Goal: Task Accomplishment & Management: Use online tool/utility

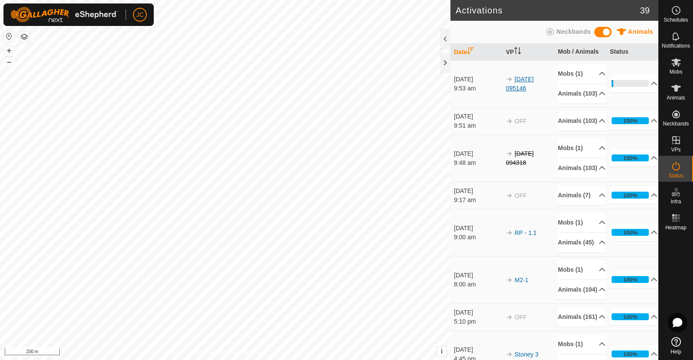
click at [522, 86] on link "[DATE] 095146" at bounding box center [520, 84] width 28 height 16
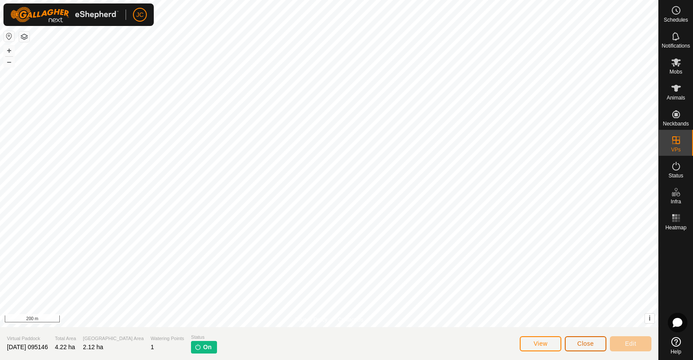
click at [582, 345] on span "Close" at bounding box center [585, 343] width 16 height 7
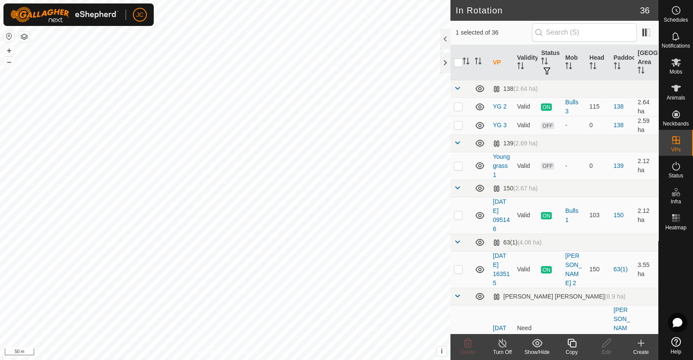
click at [503, 348] on icon at bounding box center [502, 343] width 11 height 10
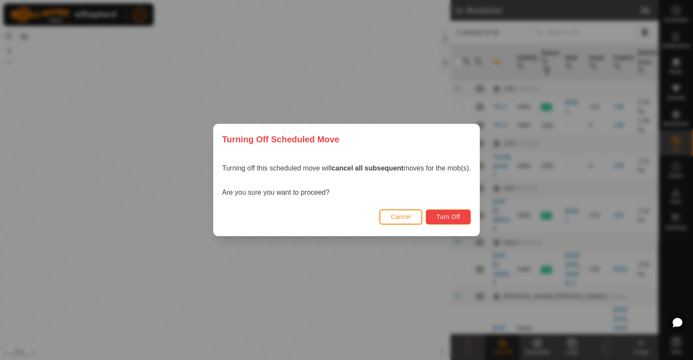
click at [444, 213] on span "Turn Off" at bounding box center [448, 216] width 24 height 7
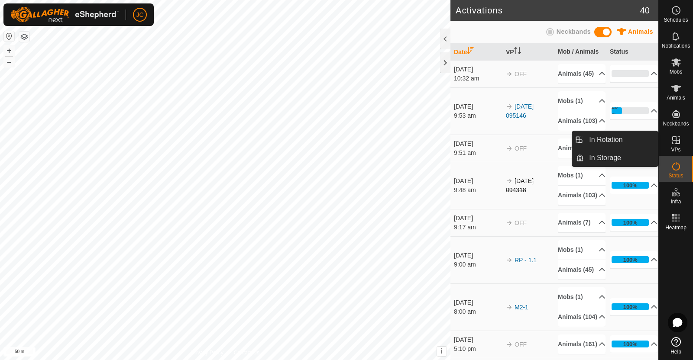
click at [672, 145] on icon at bounding box center [676, 140] width 10 height 10
click at [629, 136] on link "In Rotation" at bounding box center [621, 139] width 74 height 17
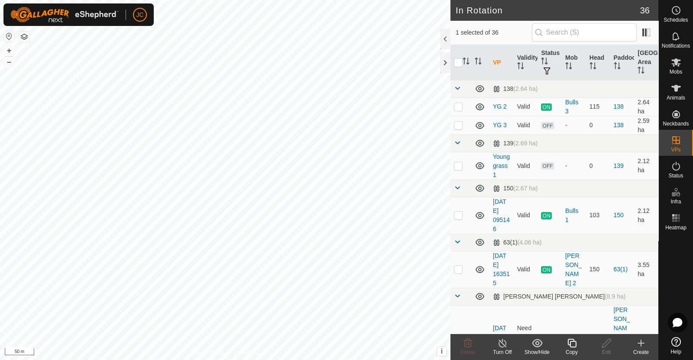
click at [633, 353] on div "Create" at bounding box center [640, 352] width 35 height 8
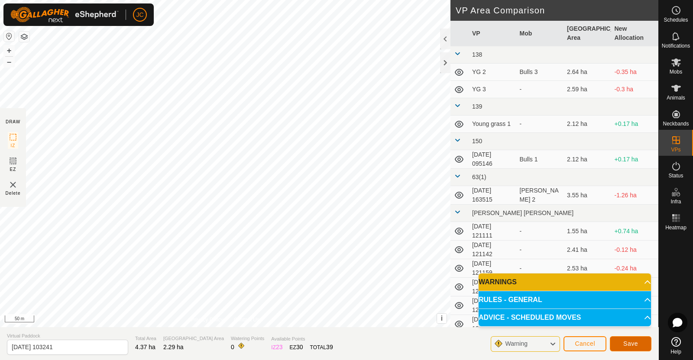
click at [628, 345] on span "Save" at bounding box center [630, 343] width 15 height 7
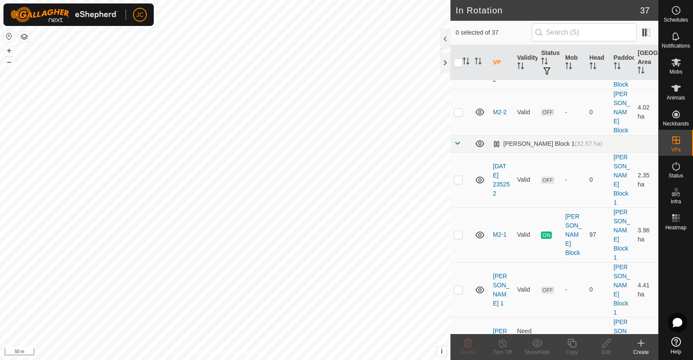
scroll to position [1230, 0]
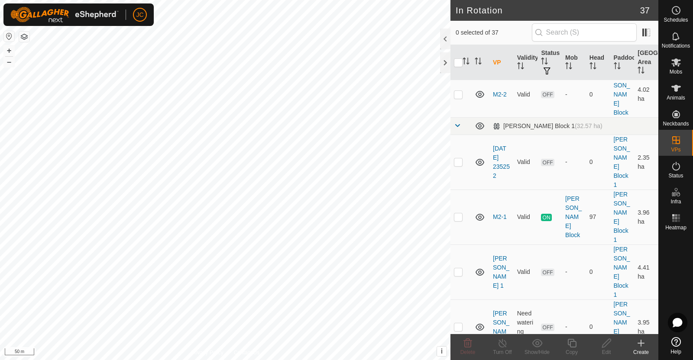
checkbox input "true"
click at [680, 62] on icon at bounding box center [676, 62] width 10 height 10
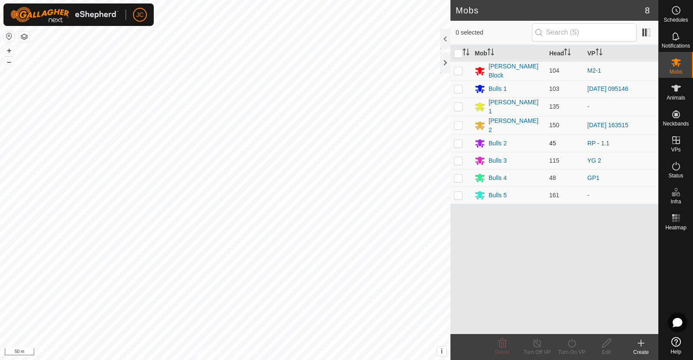
click at [455, 142] on p-checkbox at bounding box center [458, 143] width 9 height 7
checkbox input "true"
click at [572, 347] on icon at bounding box center [572, 343] width 8 height 9
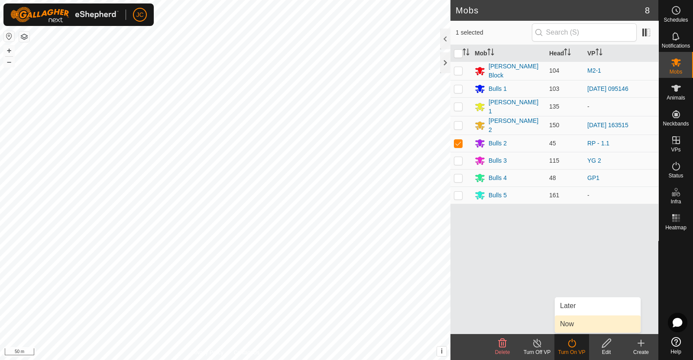
click at [571, 324] on link "Now" at bounding box center [598, 324] width 86 height 17
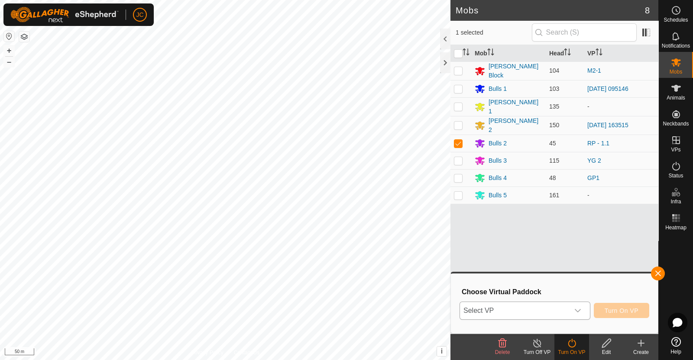
click at [575, 311] on icon "dropdown trigger" at bounding box center [577, 310] width 7 height 7
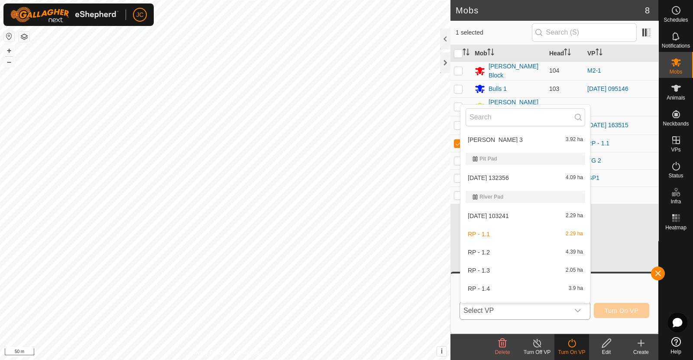
scroll to position [737, 0]
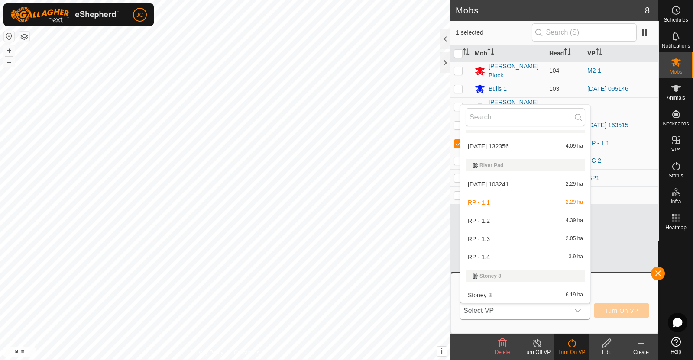
click at [538, 186] on li "[DATE] 103241 2.29 ha" at bounding box center [525, 184] width 130 height 17
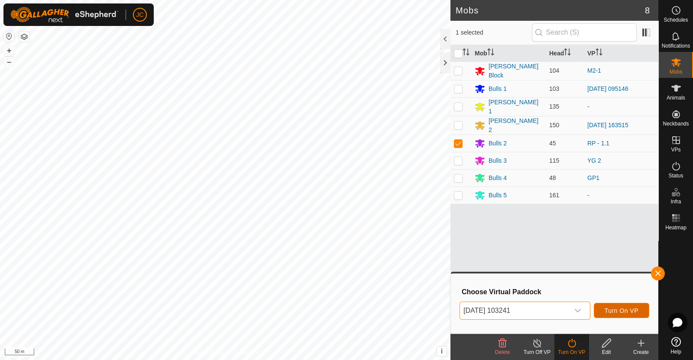
click at [610, 311] on span "Turn On VP" at bounding box center [621, 310] width 34 height 7
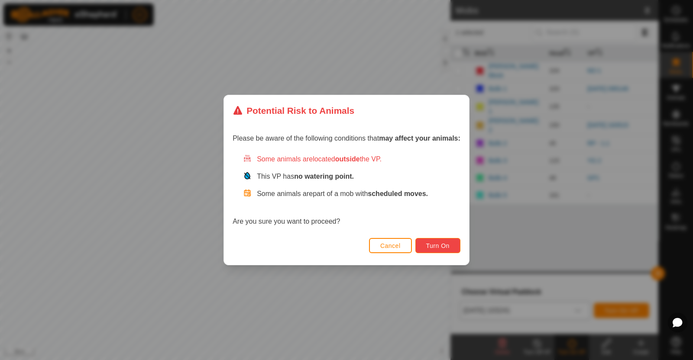
click at [445, 247] on span "Turn On" at bounding box center [437, 245] width 23 height 7
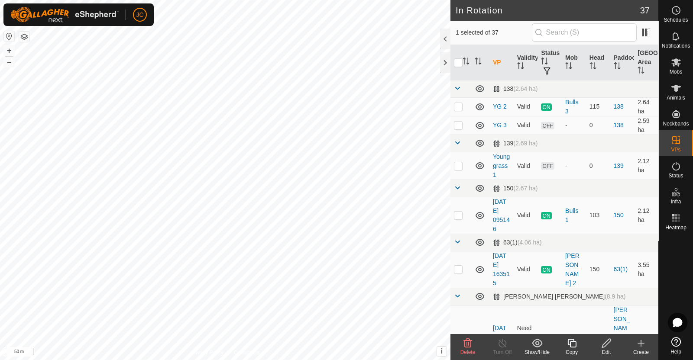
click at [465, 346] on icon at bounding box center [467, 343] width 10 height 10
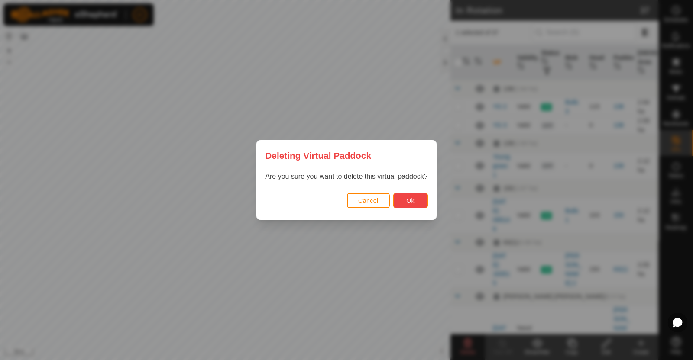
click at [409, 199] on span "Ok" at bounding box center [410, 200] width 8 height 7
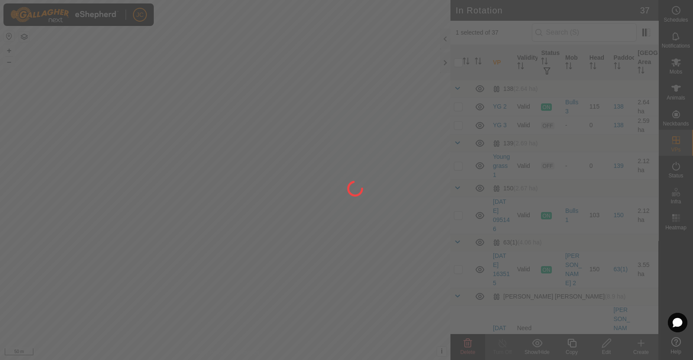
checkbox input "false"
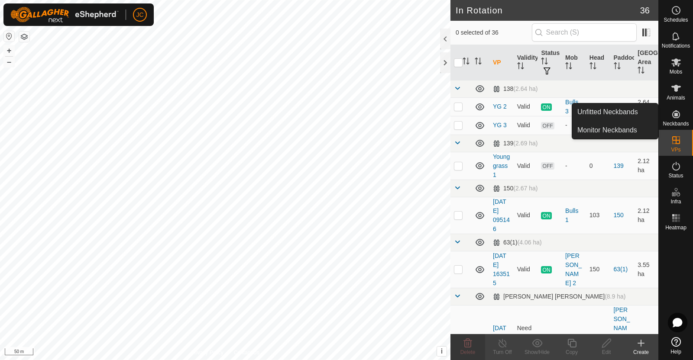
click at [639, 345] on icon at bounding box center [640, 343] width 10 height 10
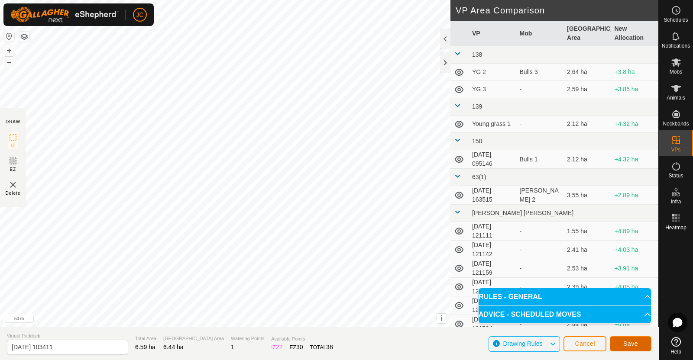
click at [623, 341] on span "Save" at bounding box center [630, 343] width 15 height 7
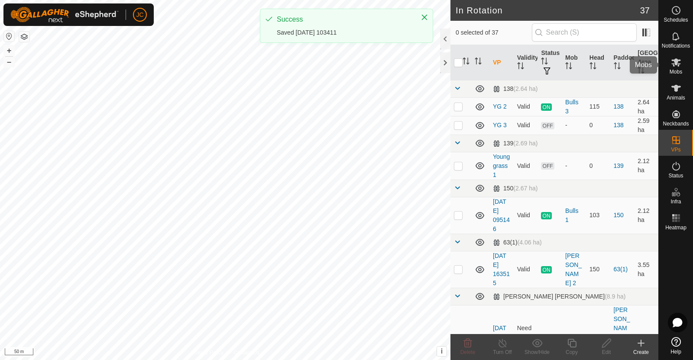
click at [679, 75] on div "Mobs" at bounding box center [675, 65] width 34 height 26
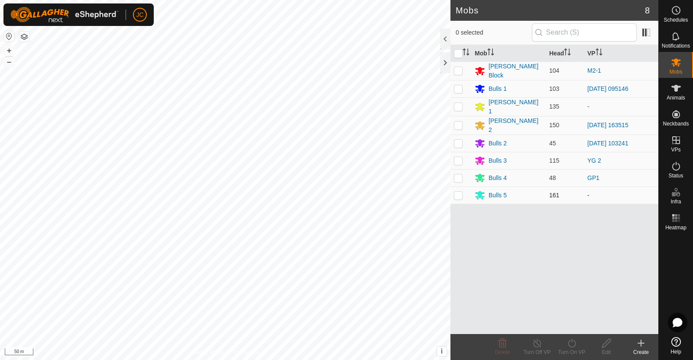
click at [455, 192] on p-checkbox at bounding box center [458, 195] width 9 height 7
checkbox input "true"
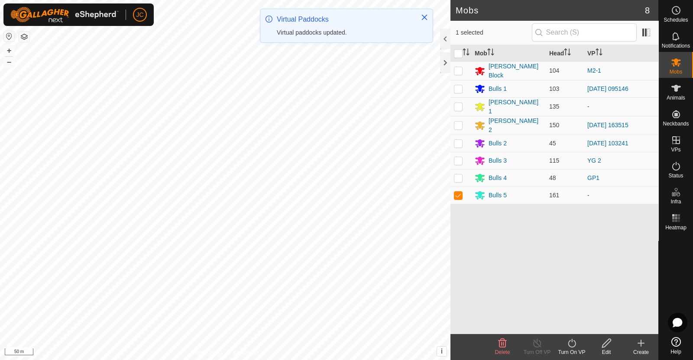
click at [568, 348] on div "Turn On VP" at bounding box center [571, 352] width 35 height 8
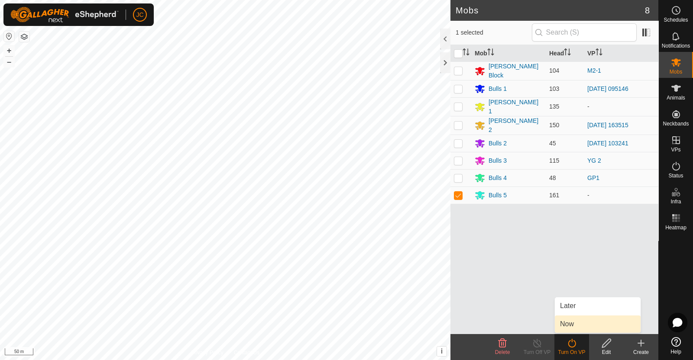
click at [569, 325] on link "Now" at bounding box center [598, 324] width 86 height 17
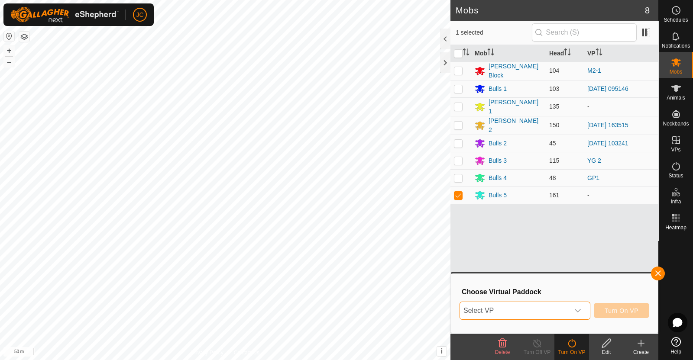
click at [542, 303] on span "Select VP" at bounding box center [514, 310] width 109 height 17
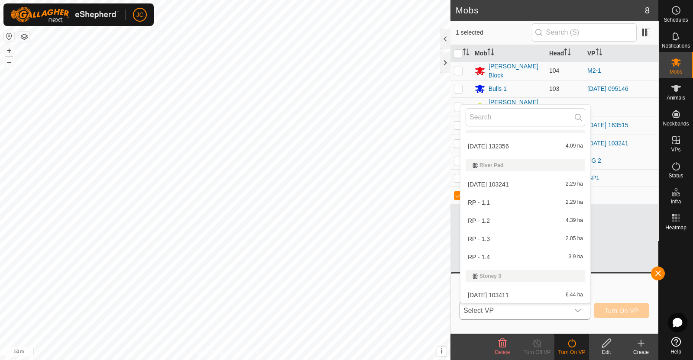
scroll to position [737, 0]
click at [526, 295] on li "[DATE] 103411 6.44 ha" at bounding box center [525, 294] width 130 height 17
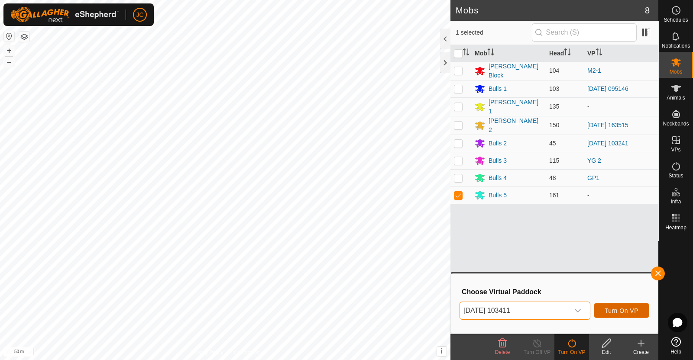
click at [626, 316] on button "Turn On VP" at bounding box center [620, 310] width 55 height 15
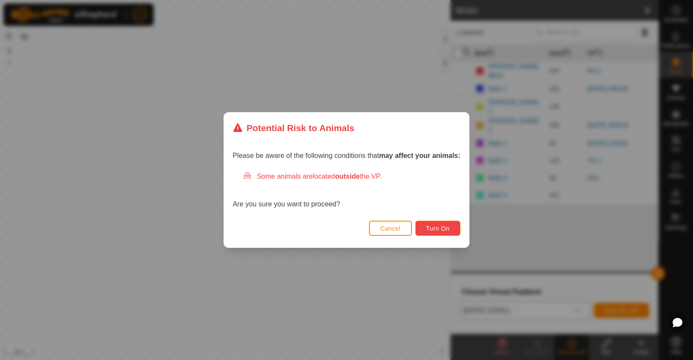
click at [454, 229] on button "Turn On" at bounding box center [437, 228] width 45 height 15
